Goal: Information Seeking & Learning: Learn about a topic

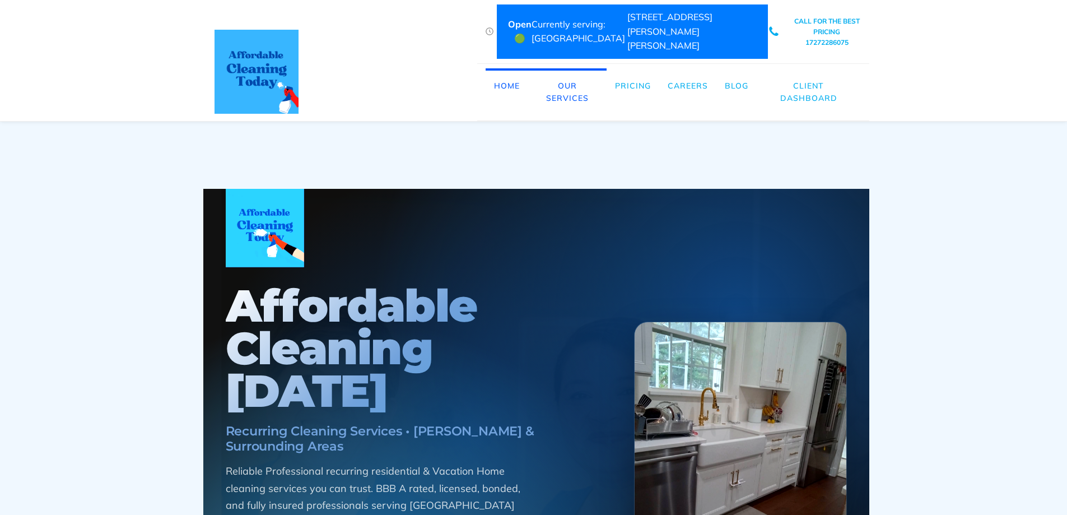
click at [632, 76] on link "Pricing" at bounding box center [633, 85] width 53 height 35
click at [628, 70] on link "Pricing" at bounding box center [633, 85] width 53 height 35
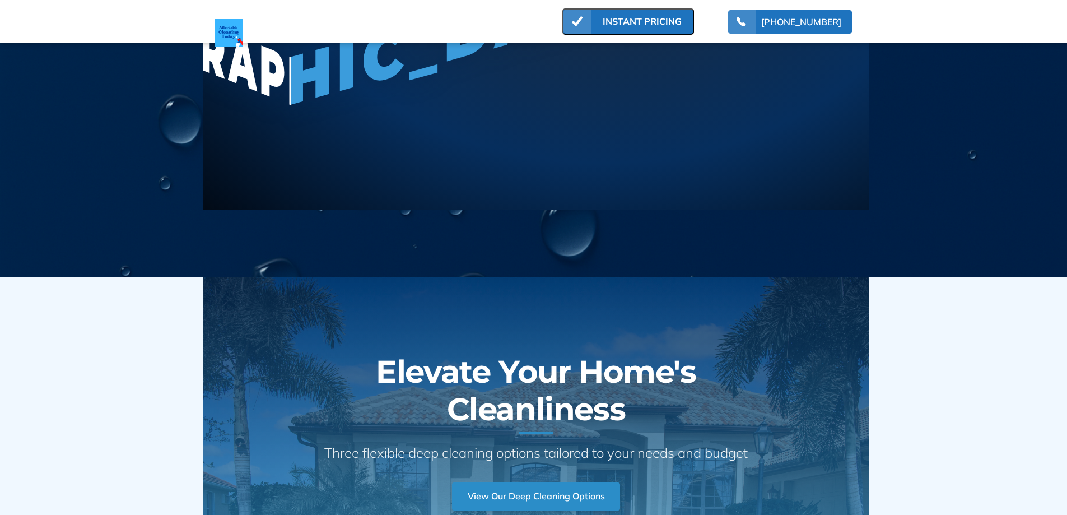
scroll to position [2128, 0]
